Goal: Register for event/course

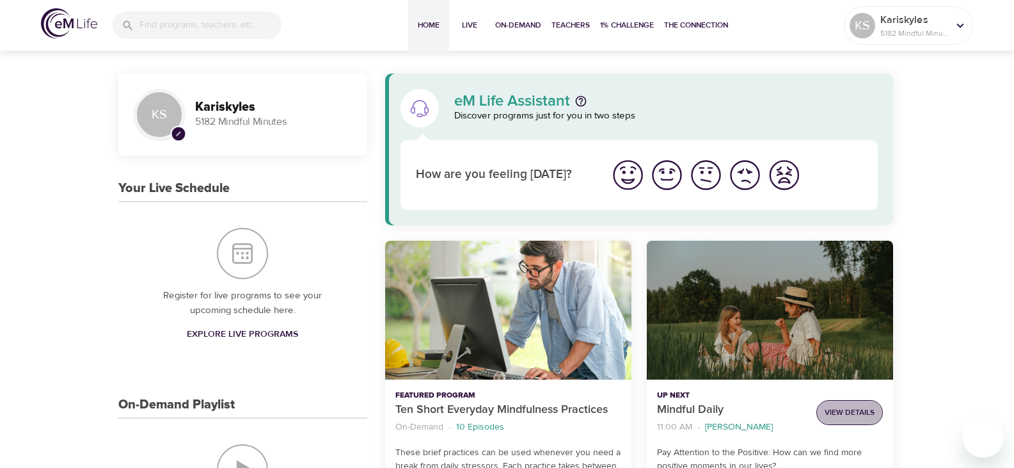
click at [861, 411] on span "View Details" at bounding box center [850, 412] width 50 height 13
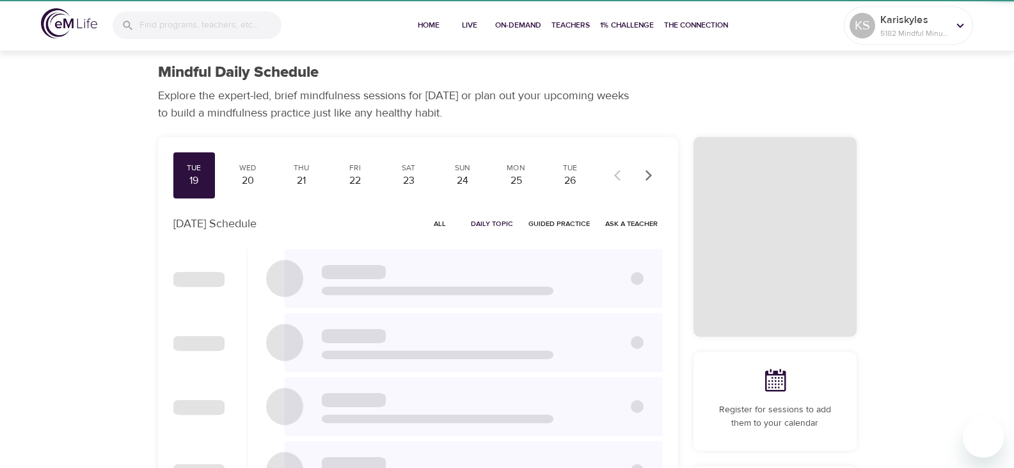
checkbox input "true"
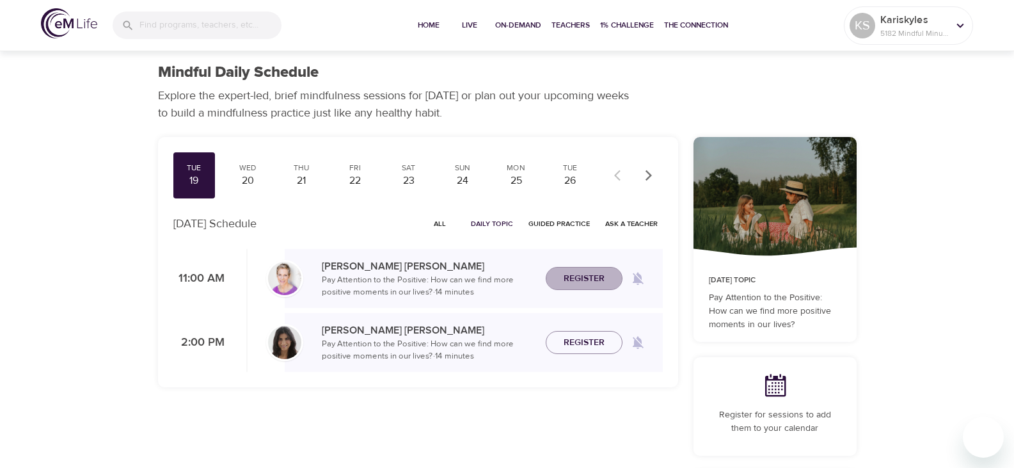
click at [583, 271] on span "Register" at bounding box center [584, 279] width 41 height 16
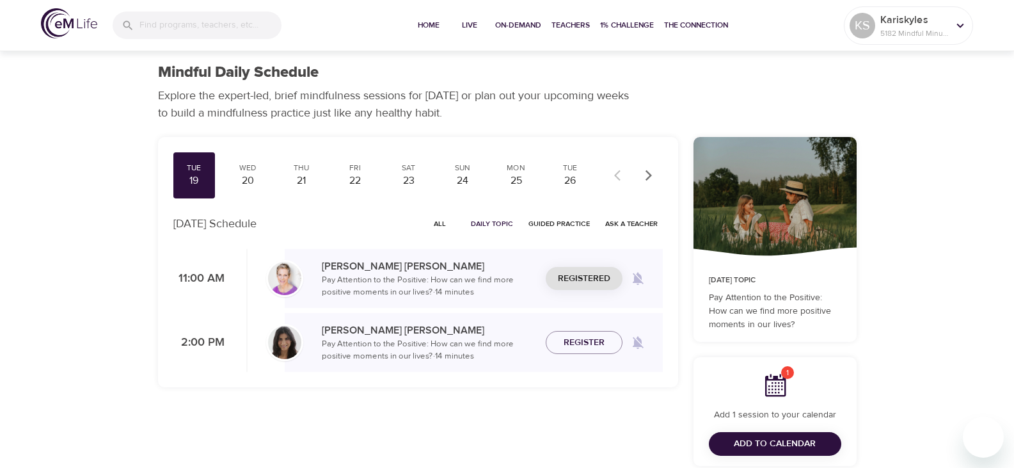
click at [794, 441] on span "Add to Calendar" at bounding box center [775, 444] width 82 height 16
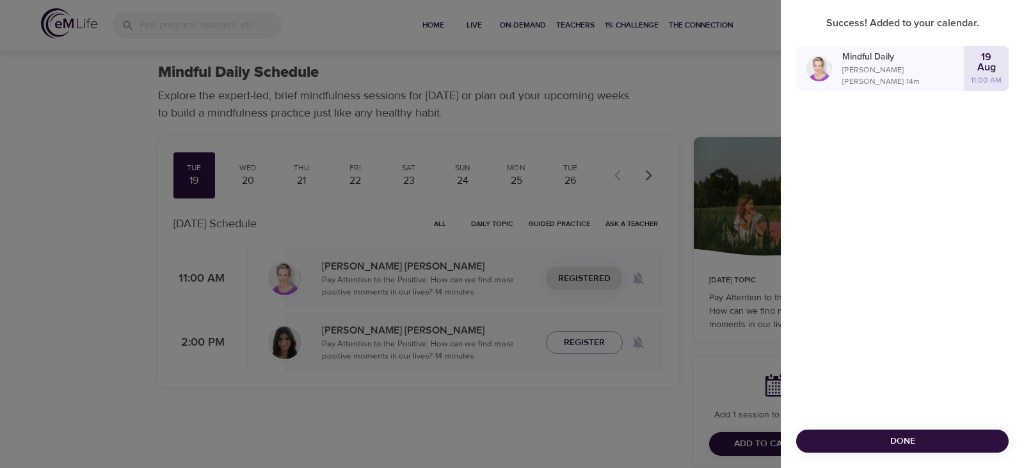
click at [869, 440] on span "Done" at bounding box center [902, 441] width 192 height 16
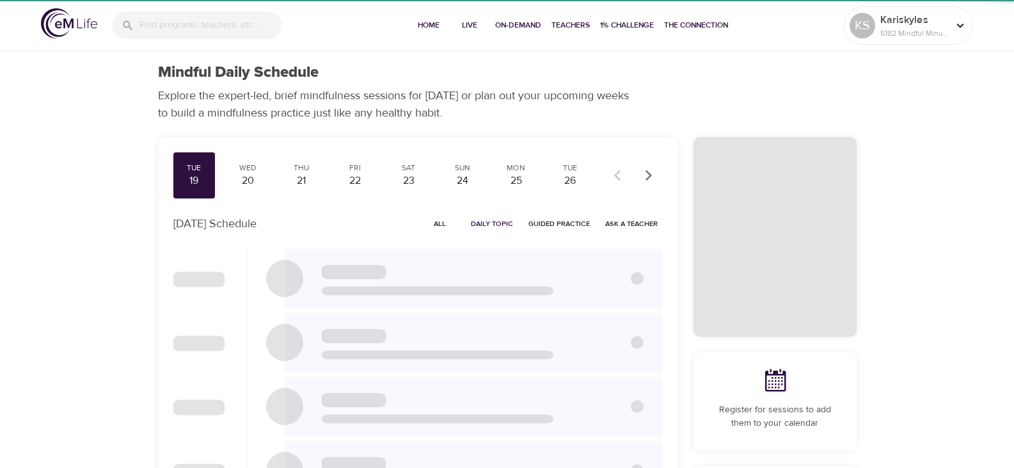
checkbox input "true"
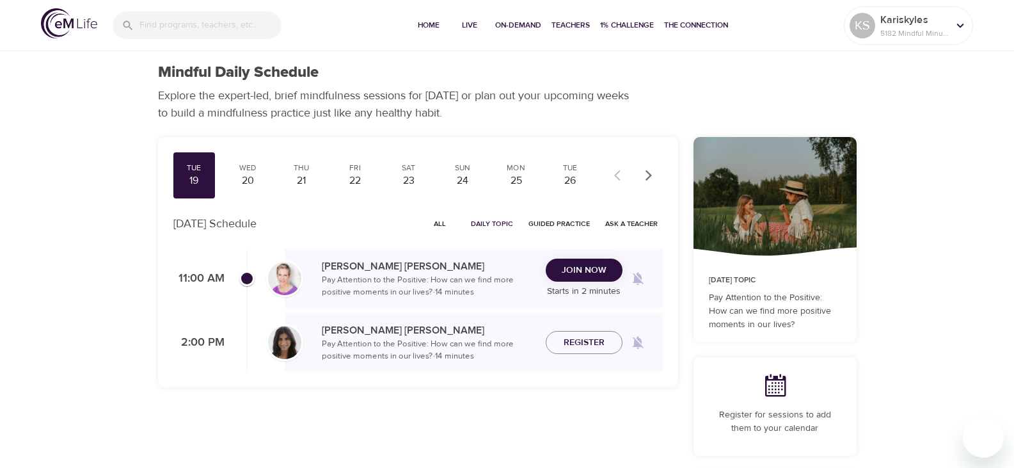
click at [583, 267] on span "Join Now" at bounding box center [584, 270] width 45 height 16
